Goal: Task Accomplishment & Management: Manage account settings

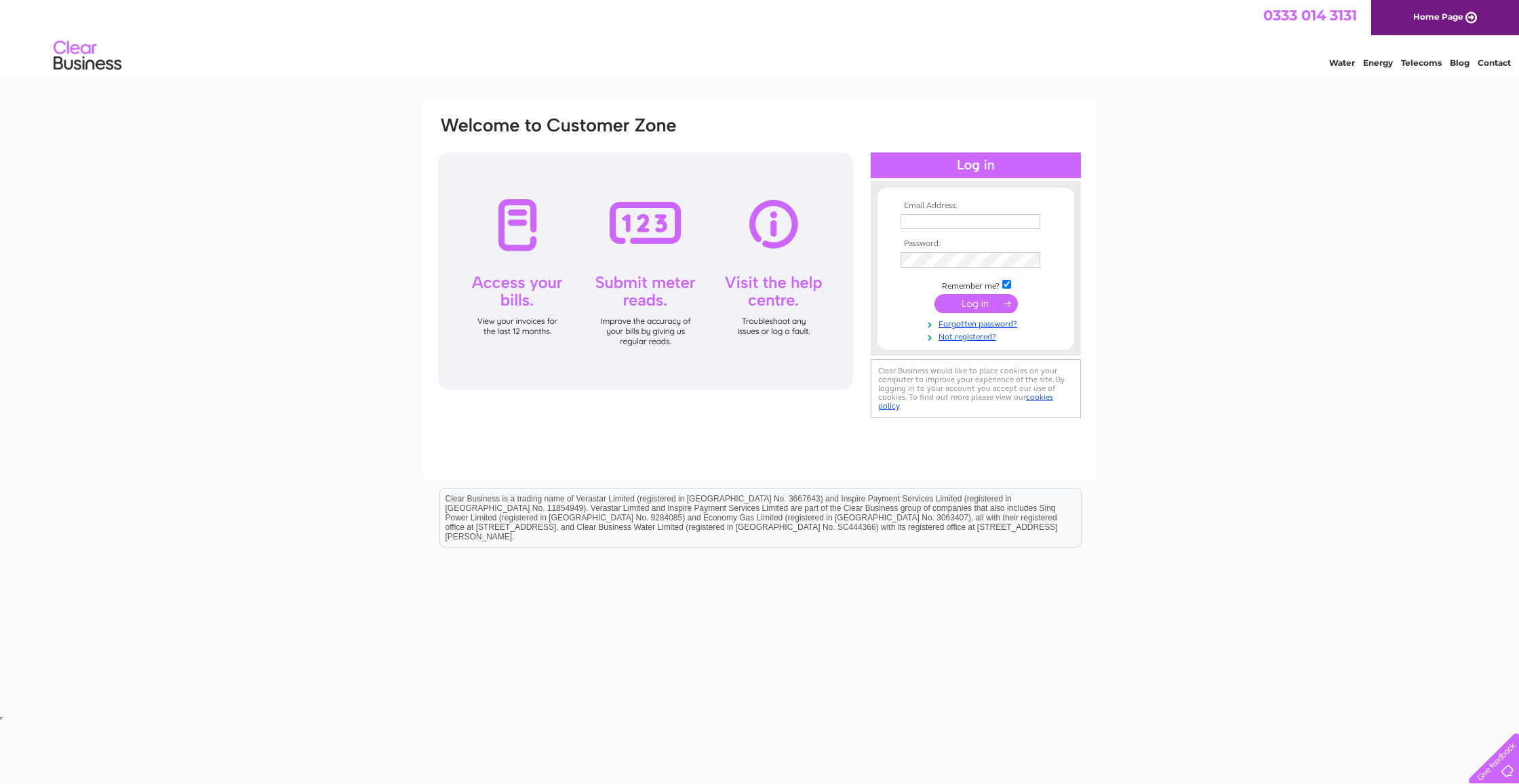
type input "ray.a.moles@hotmail.com"
click at [973, 302] on input "submit" at bounding box center [976, 305] width 83 height 19
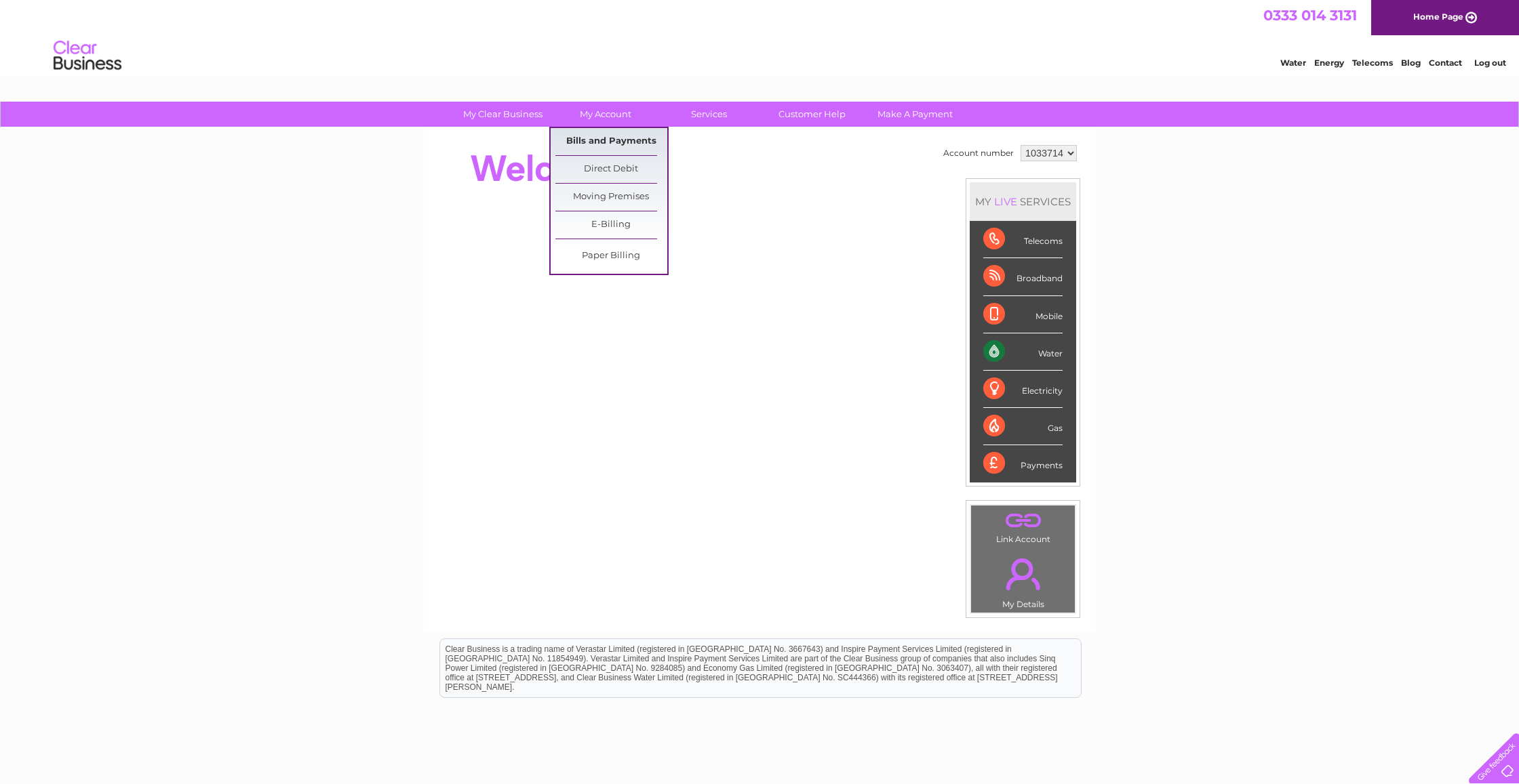
click at [623, 140] on link "Bills and Payments" at bounding box center [610, 142] width 112 height 27
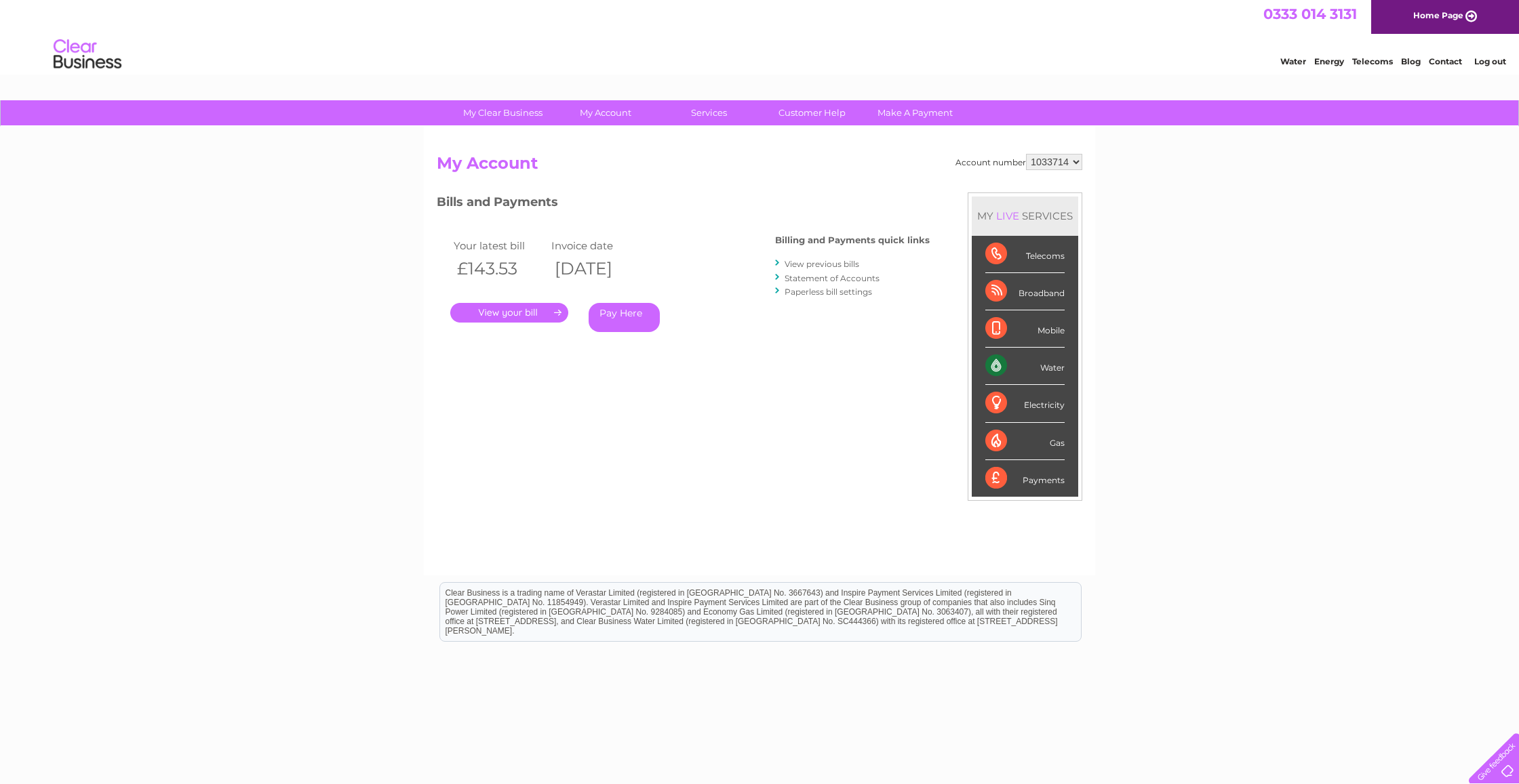
scroll to position [2, 0]
click at [516, 308] on link "." at bounding box center [509, 311] width 118 height 19
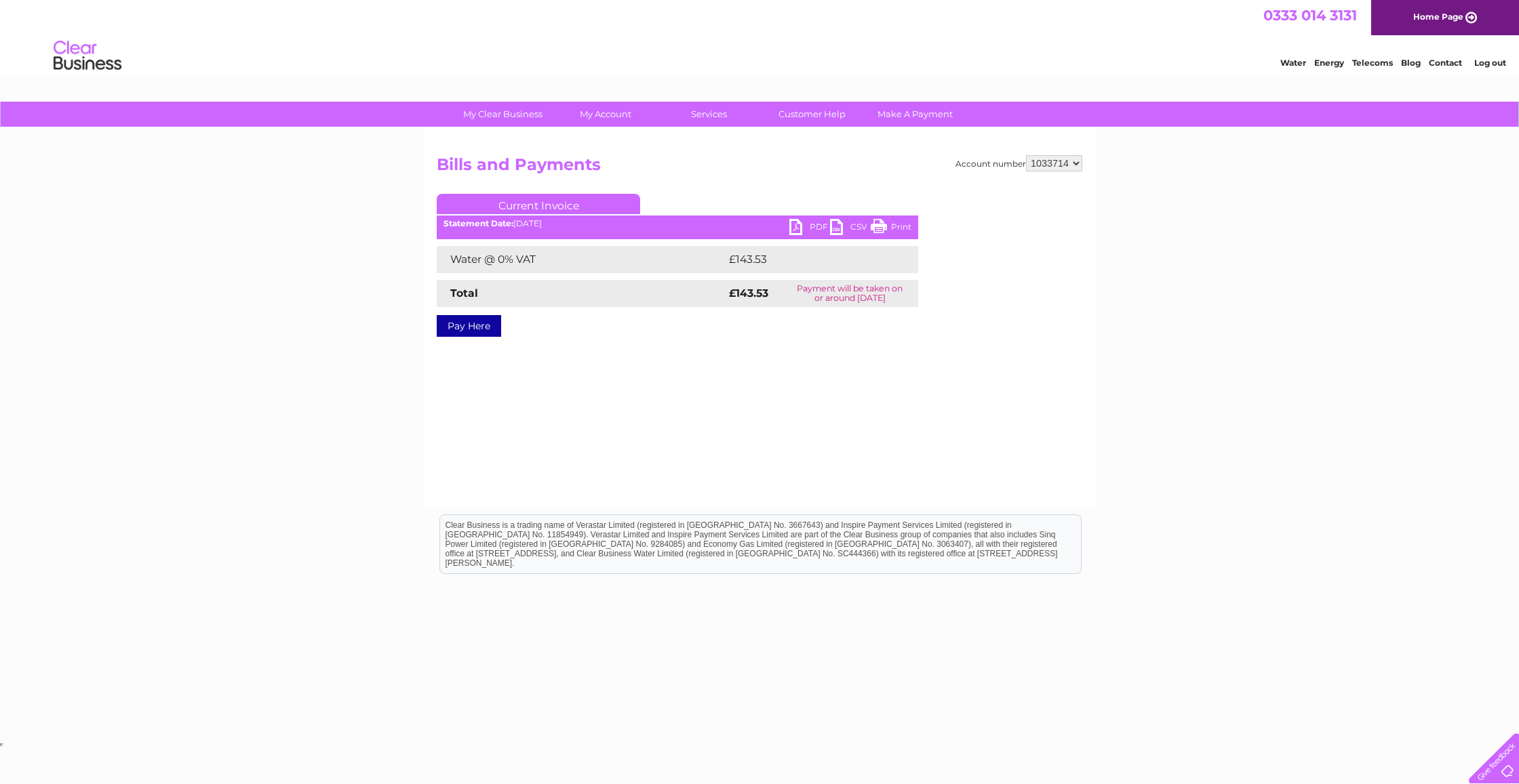
click at [804, 224] on link "PDF" at bounding box center [809, 228] width 40 height 19
